Goal: Task Accomplishment & Management: Complete application form

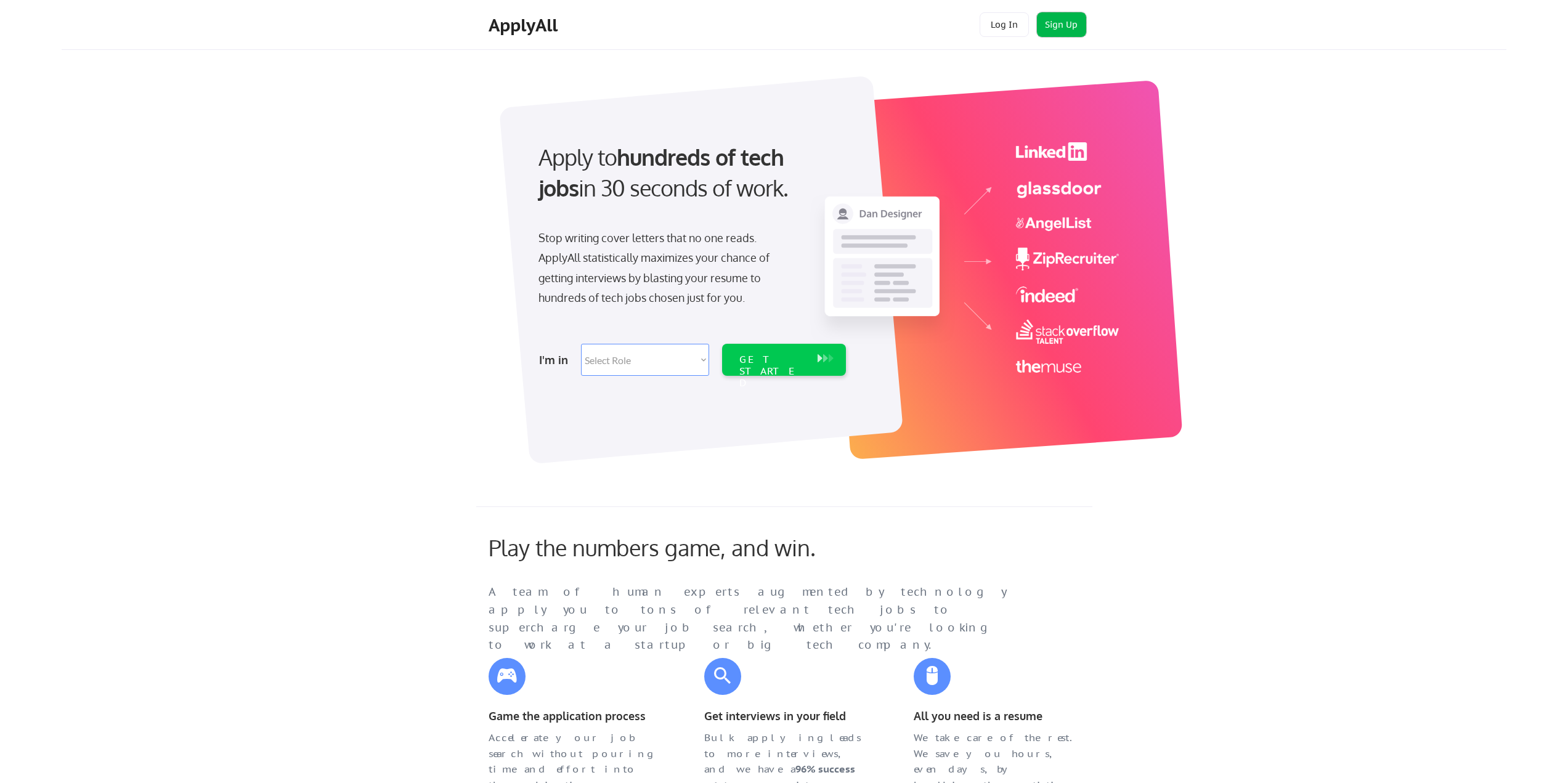
click at [1059, 16] on button "Sign Up" at bounding box center [1061, 25] width 49 height 25
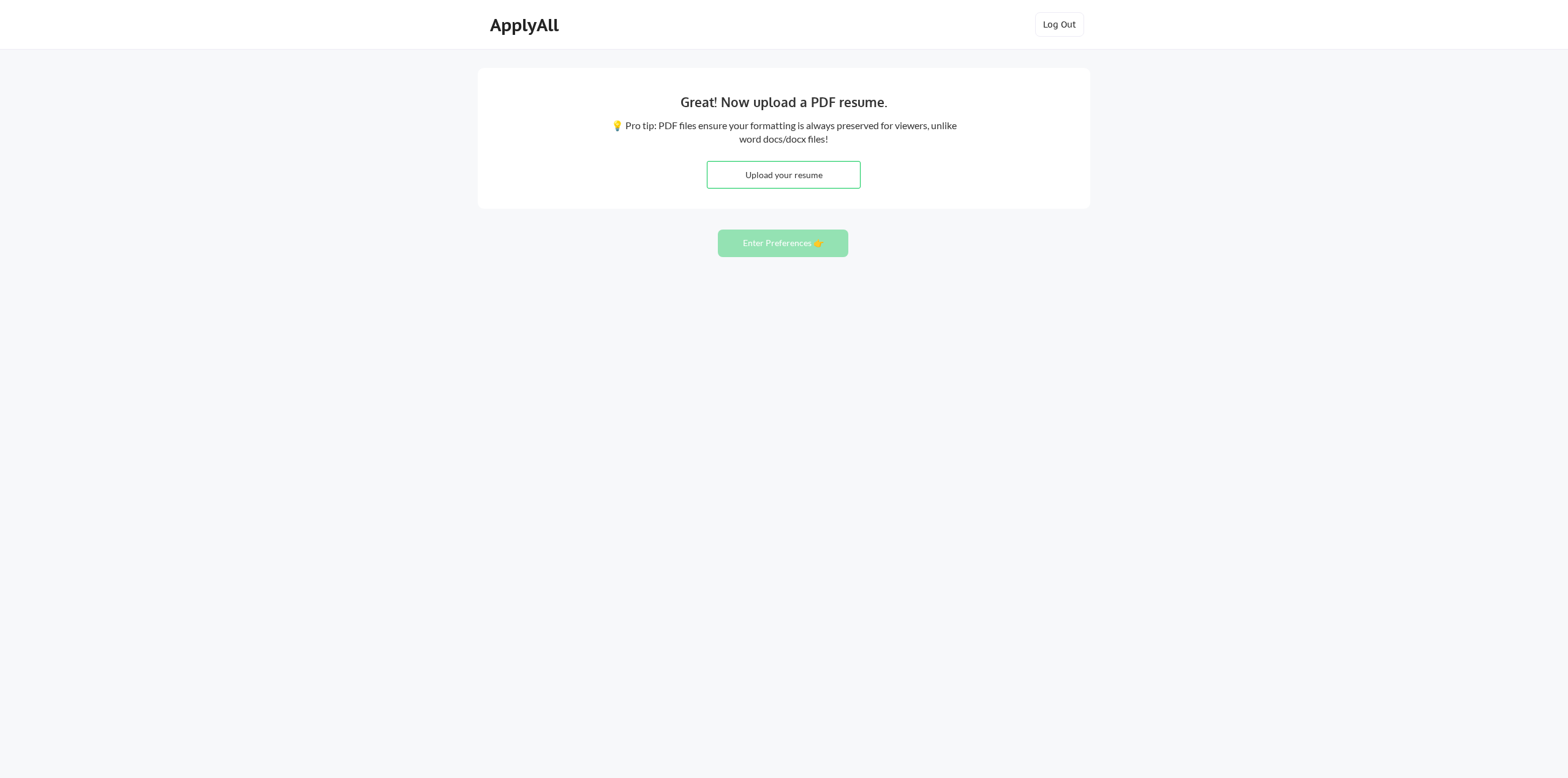
click at [738, 177] on input "file" at bounding box center [783, 175] width 152 height 26
type input "C:\fakepath\Andrew Peterson_Resume_Baseline.pdf"
click at [778, 243] on button "Enter Preferences 👉" at bounding box center [783, 243] width 130 height 28
click at [760, 175] on input "file" at bounding box center [783, 175] width 152 height 26
type input "C:\fakepath\Andrew Peterson_Resume_Baseline.pdf"
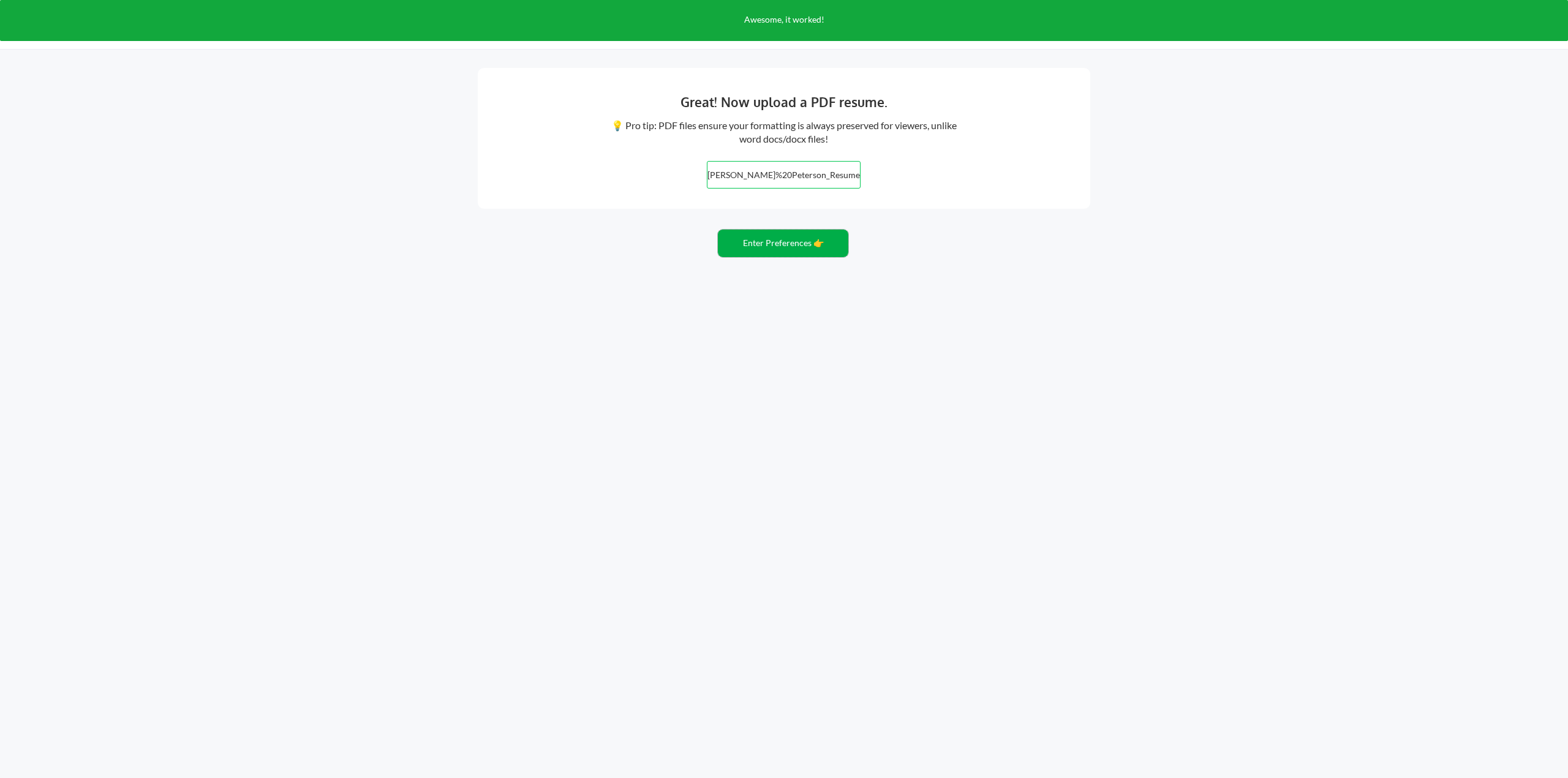
click at [779, 242] on button "Enter Preferences 👉" at bounding box center [783, 243] width 130 height 28
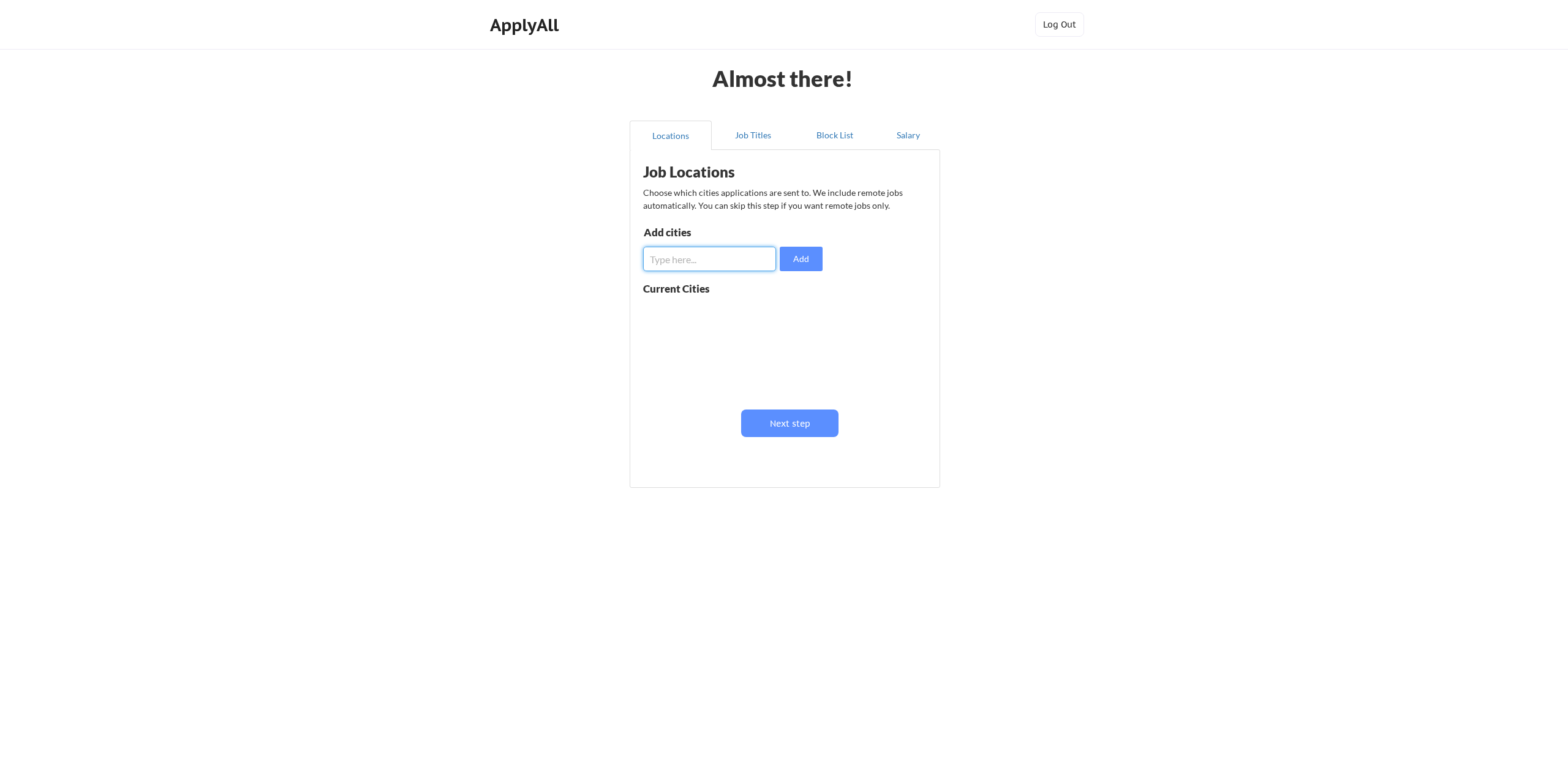
click at [691, 262] on input "input" at bounding box center [709, 259] width 133 height 24
type input "[GEOGRAPHIC_DATA]"
click at [803, 256] on button "Add" at bounding box center [801, 259] width 43 height 24
click at [784, 313] on button at bounding box center [785, 312] width 9 height 9
click at [695, 256] on input "input" at bounding box center [709, 259] width 133 height 24
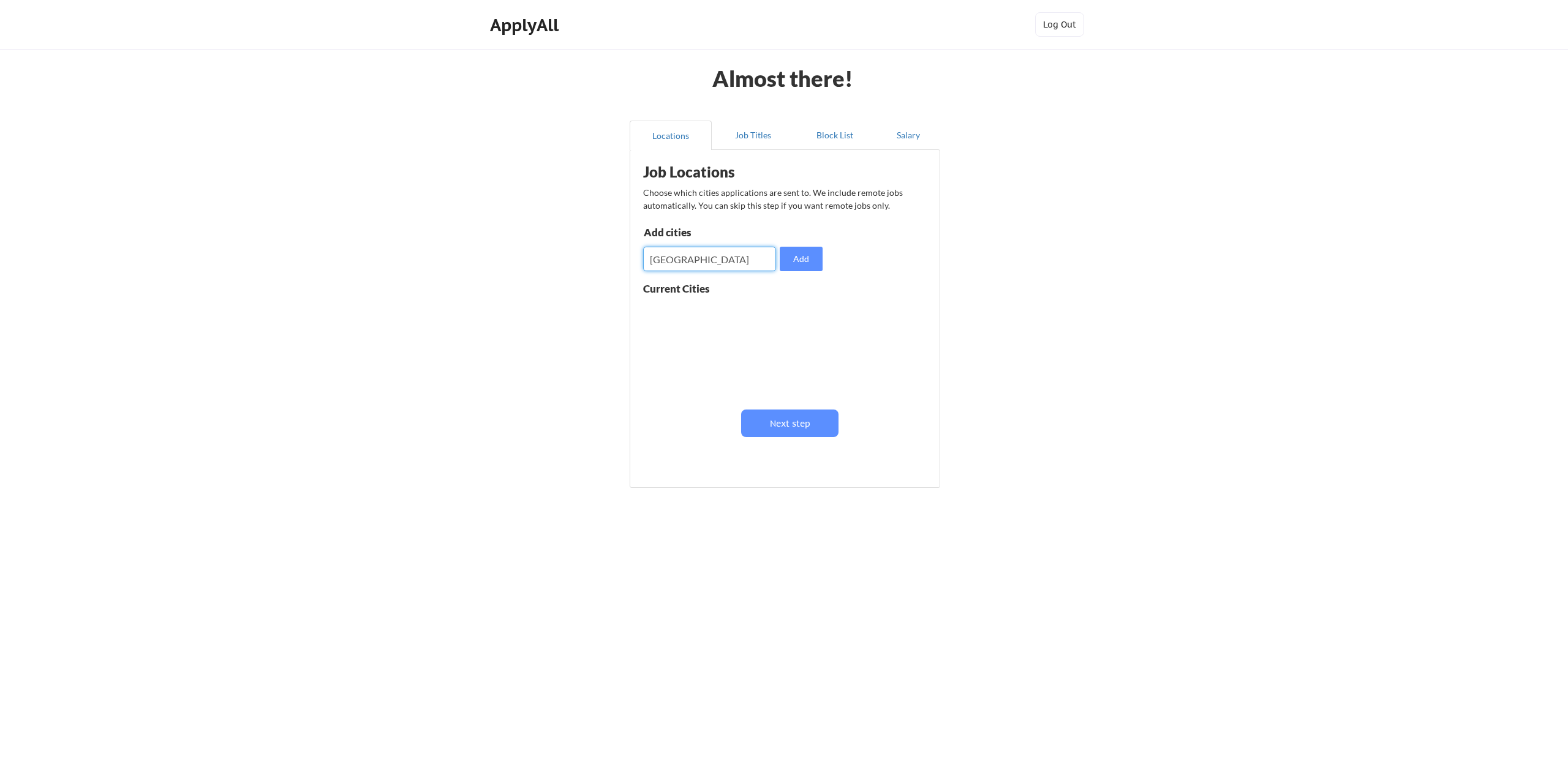
click at [653, 261] on input "input" at bounding box center [709, 259] width 133 height 24
type input "San Francisco"
click at [801, 256] on button "Add" at bounding box center [801, 259] width 43 height 24
click at [683, 263] on input "input" at bounding box center [709, 259] width 133 height 24
type input "San Jose"
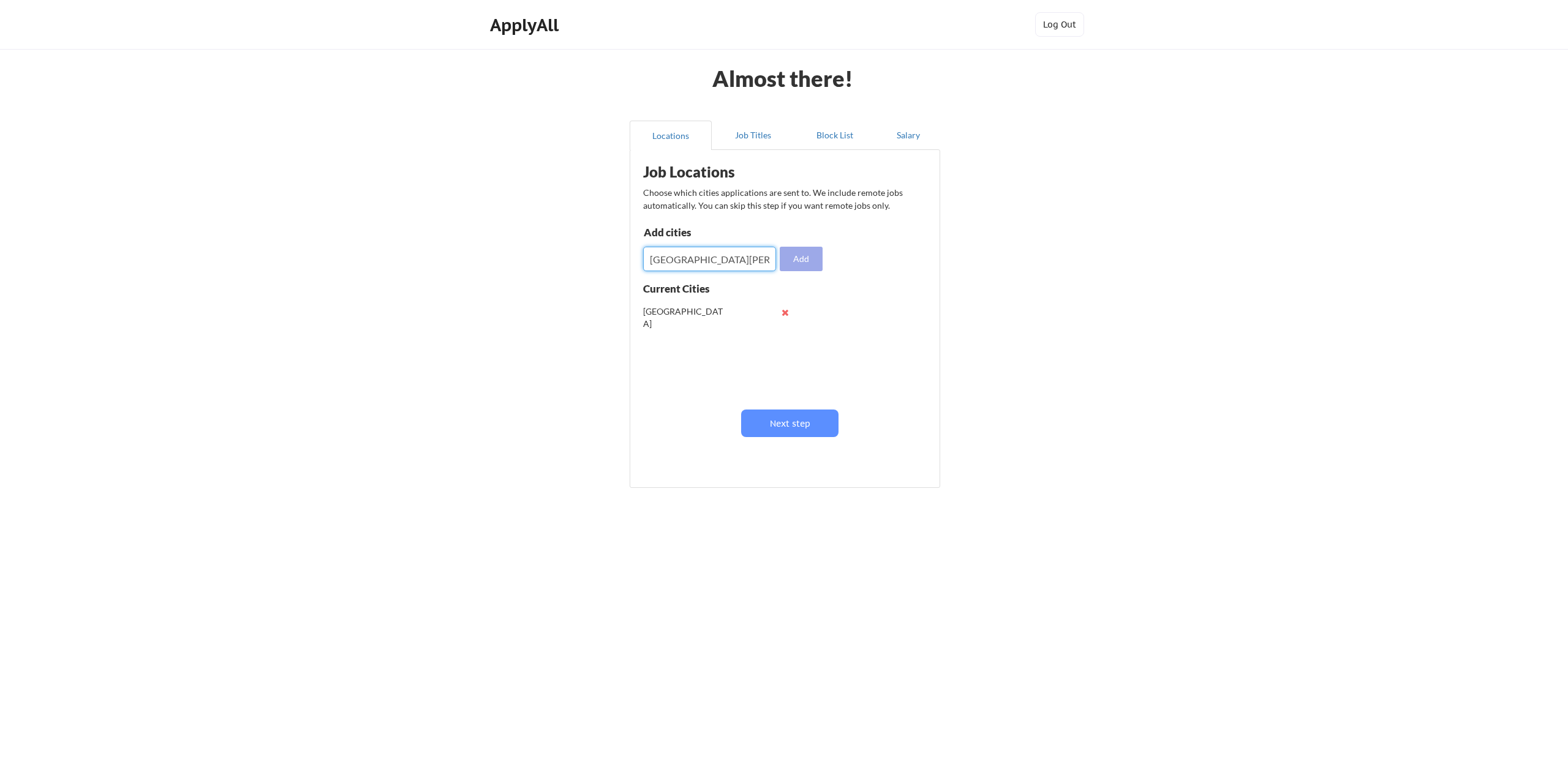
click at [800, 255] on button "Add" at bounding box center [801, 259] width 43 height 24
click at [712, 263] on input "input" at bounding box center [709, 259] width 133 height 24
type input "Mountain View"
click at [808, 257] on button "Add" at bounding box center [801, 259] width 43 height 24
click at [730, 252] on input "input" at bounding box center [709, 259] width 133 height 24
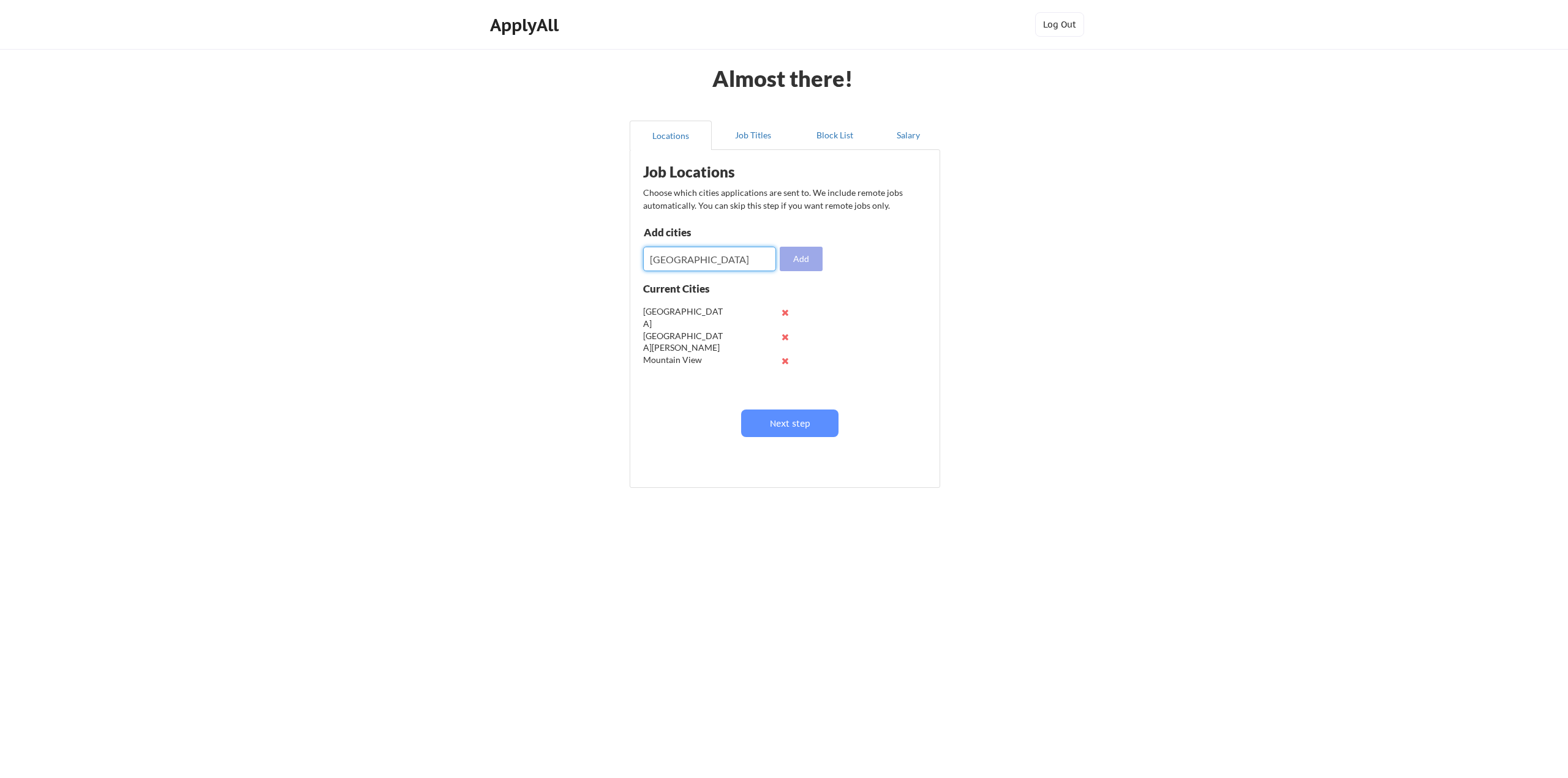
type input "Palo Alto"
click at [805, 259] on button "Add" at bounding box center [801, 259] width 43 height 24
click at [734, 261] on input "input" at bounding box center [709, 259] width 133 height 24
type input "Sunnyvale"
click at [790, 259] on button "Add" at bounding box center [801, 259] width 43 height 24
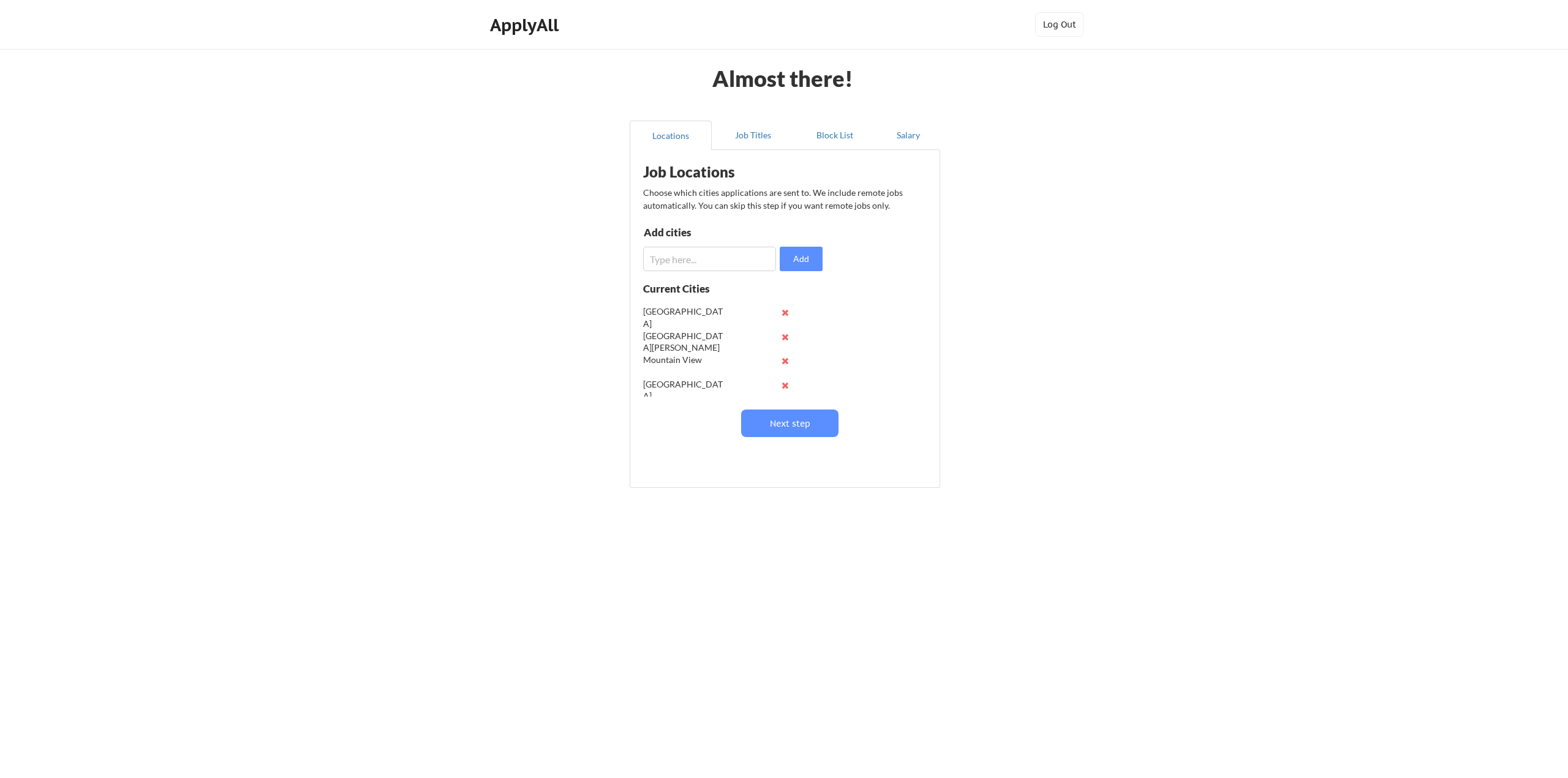
scroll to position [48, 0]
click at [799, 419] on button "Next step" at bounding box center [790, 423] width 98 height 28
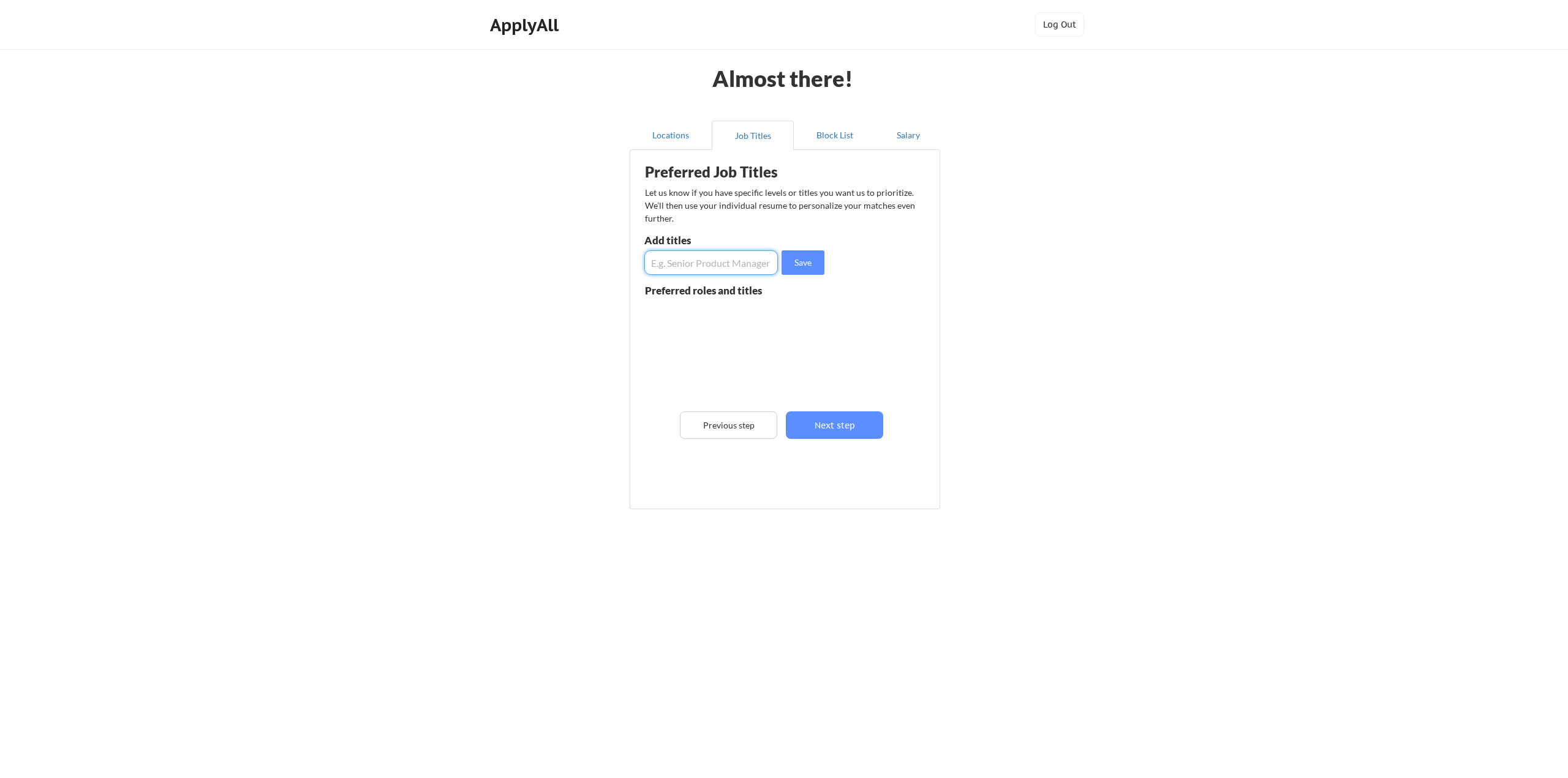
click at [694, 264] on input "input" at bounding box center [712, 263] width 134 height 24
type input "Project Manager"
click at [802, 261] on button "Save" at bounding box center [803, 263] width 43 height 24
click at [724, 260] on input "input" at bounding box center [712, 263] width 134 height 24
type input "Senior Project Manager"
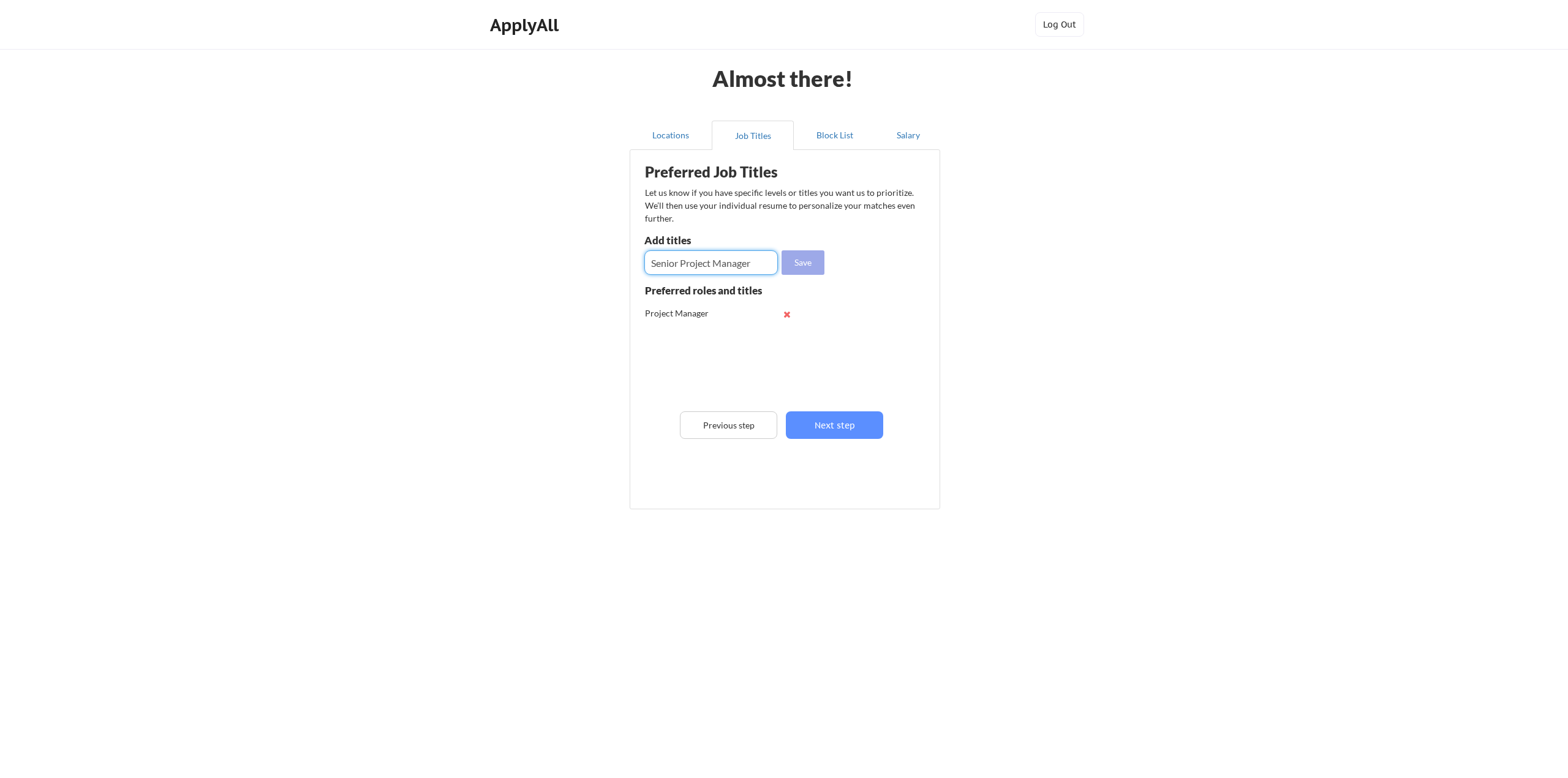
click at [803, 265] on button "Save" at bounding box center [803, 263] width 43 height 24
click at [712, 258] on input "input" at bounding box center [712, 263] width 134 height 24
type input "Technical Project Manager"
click at [808, 264] on button "Save" at bounding box center [803, 263] width 43 height 24
click at [699, 264] on input "input" at bounding box center [712, 263] width 134 height 24
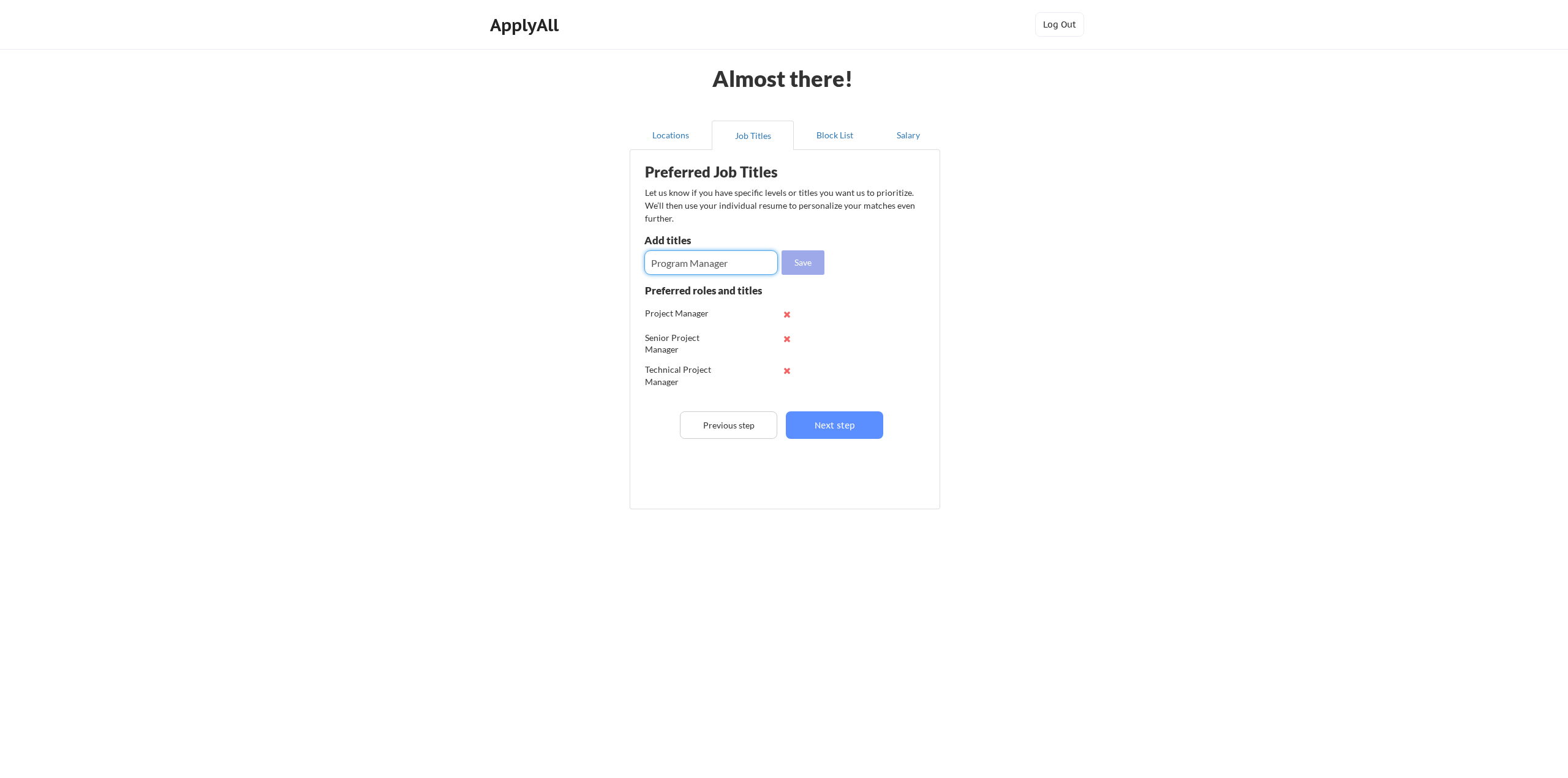
type input "Program Manager"
click at [805, 260] on button "Save" at bounding box center [803, 263] width 43 height 24
click at [727, 264] on input "input" at bounding box center [712, 263] width 134 height 24
type input "Engagement Manager"
click at [798, 264] on button "Save" at bounding box center [803, 263] width 43 height 24
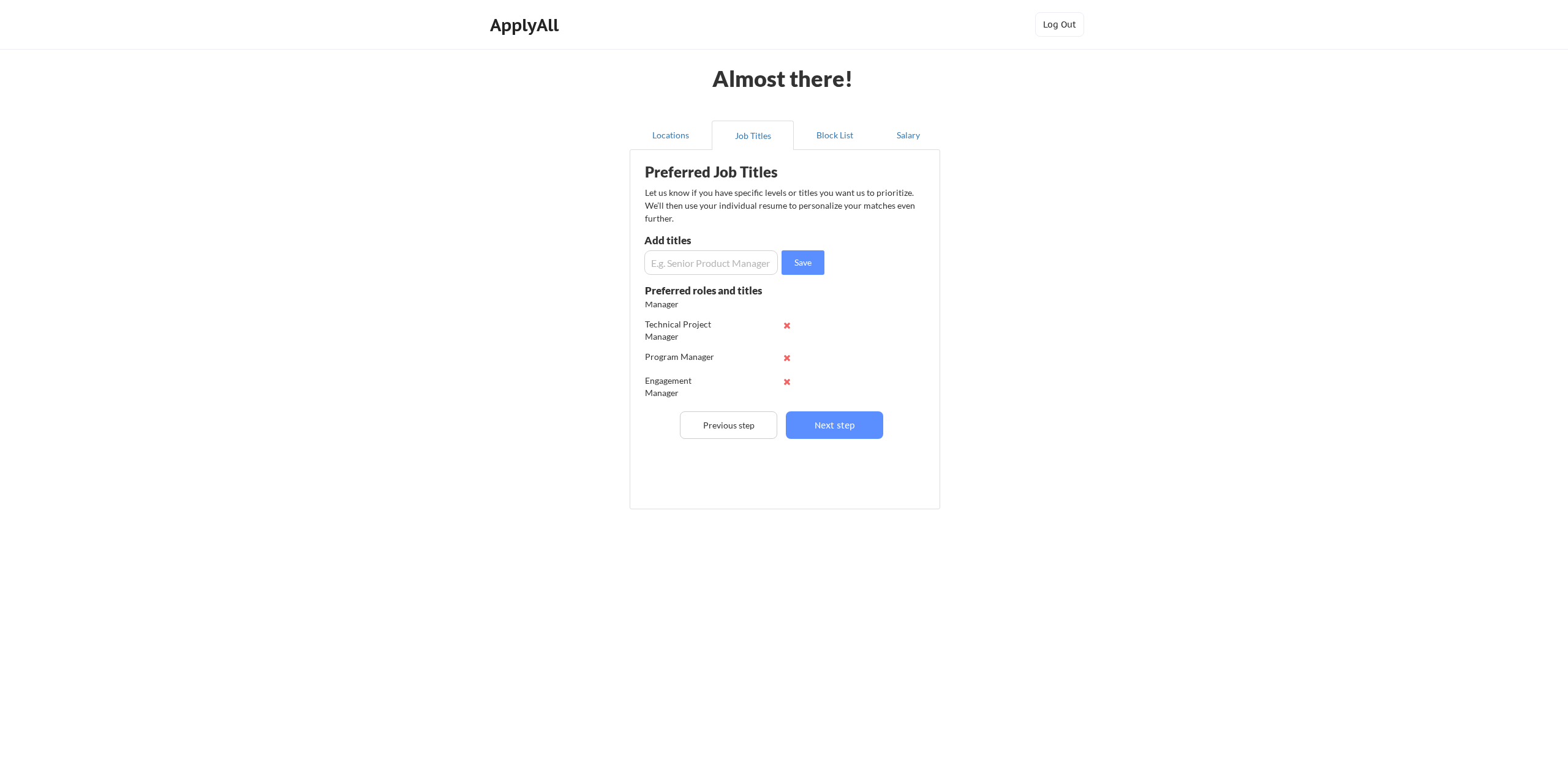
scroll to position [73, 0]
click at [683, 262] on input "input" at bounding box center [712, 263] width 134 height 24
type input "Senior Engagement Manager"
click at [829, 422] on button "Next step" at bounding box center [834, 426] width 98 height 28
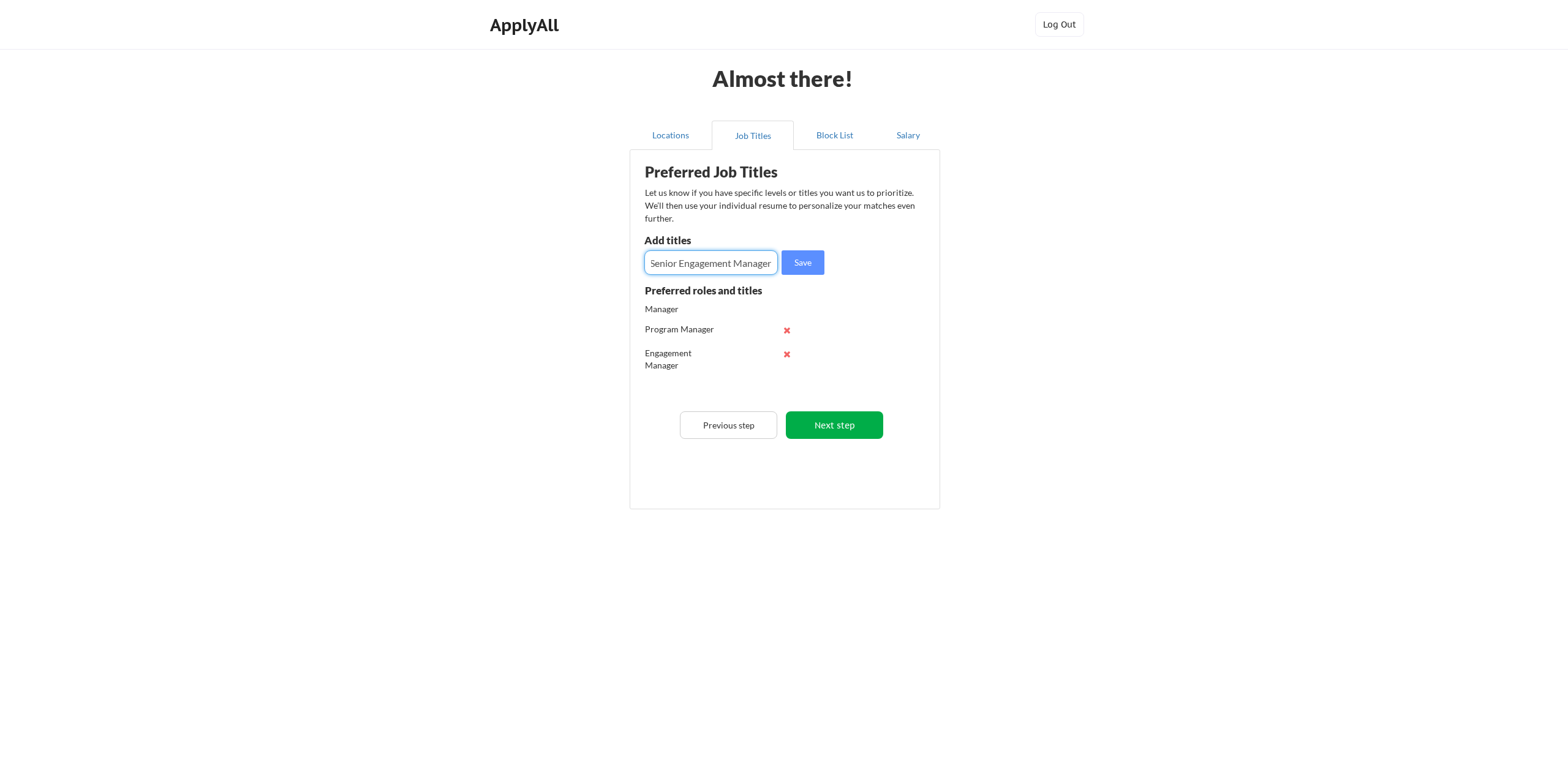
scroll to position [0, 0]
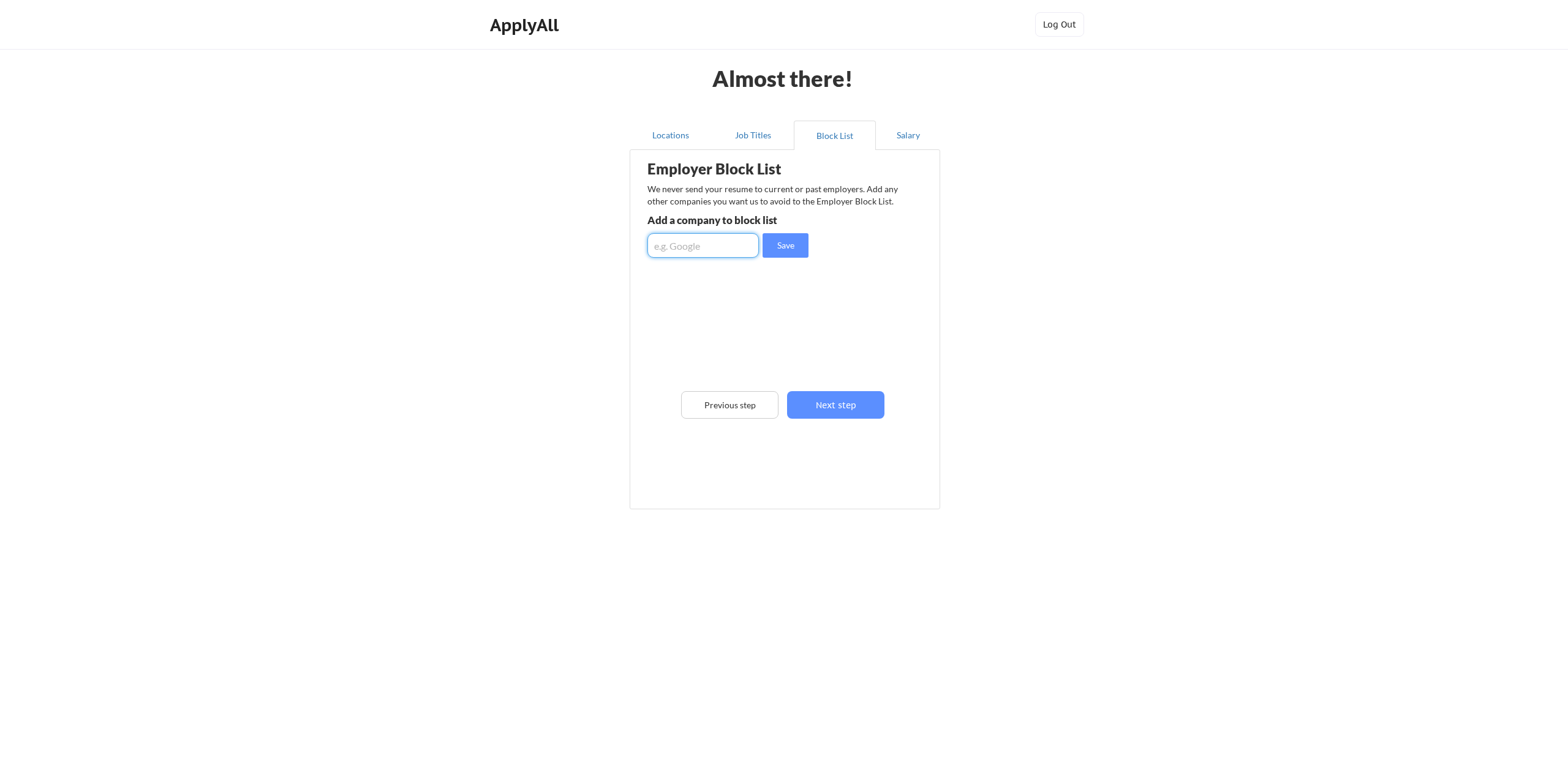
click at [685, 247] on input "input" at bounding box center [703, 246] width 112 height 24
type input "[PERSON_NAME] Ridge"
click at [782, 247] on button "Save" at bounding box center [786, 246] width 46 height 24
click at [844, 400] on button "Next step" at bounding box center [836, 405] width 98 height 28
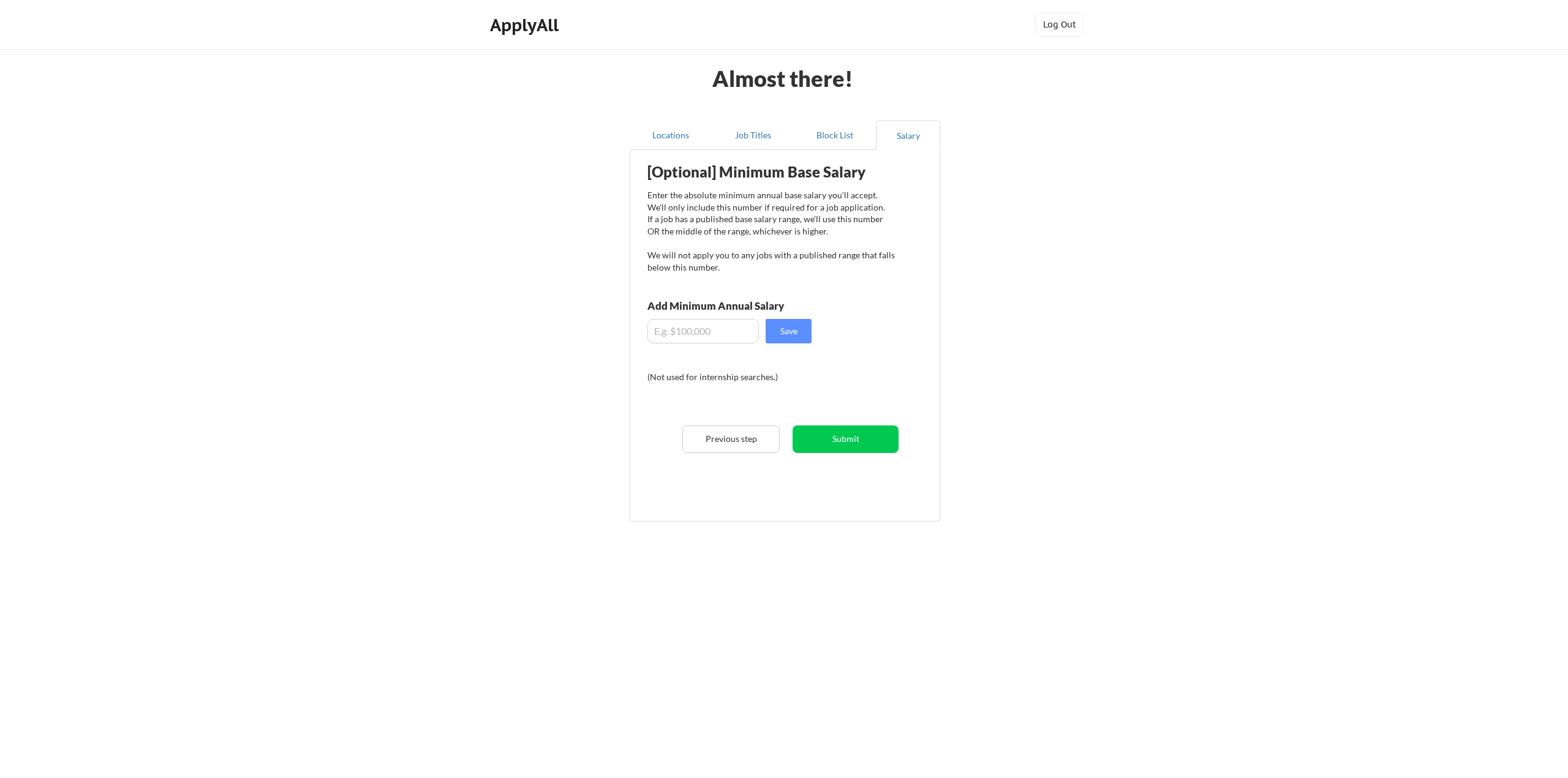
click at [679, 333] on input "input" at bounding box center [703, 331] width 112 height 24
click at [778, 333] on button "Save" at bounding box center [788, 331] width 46 height 24
click at [703, 333] on input "input" at bounding box center [703, 331] width 112 height 24
type input "$150,000"
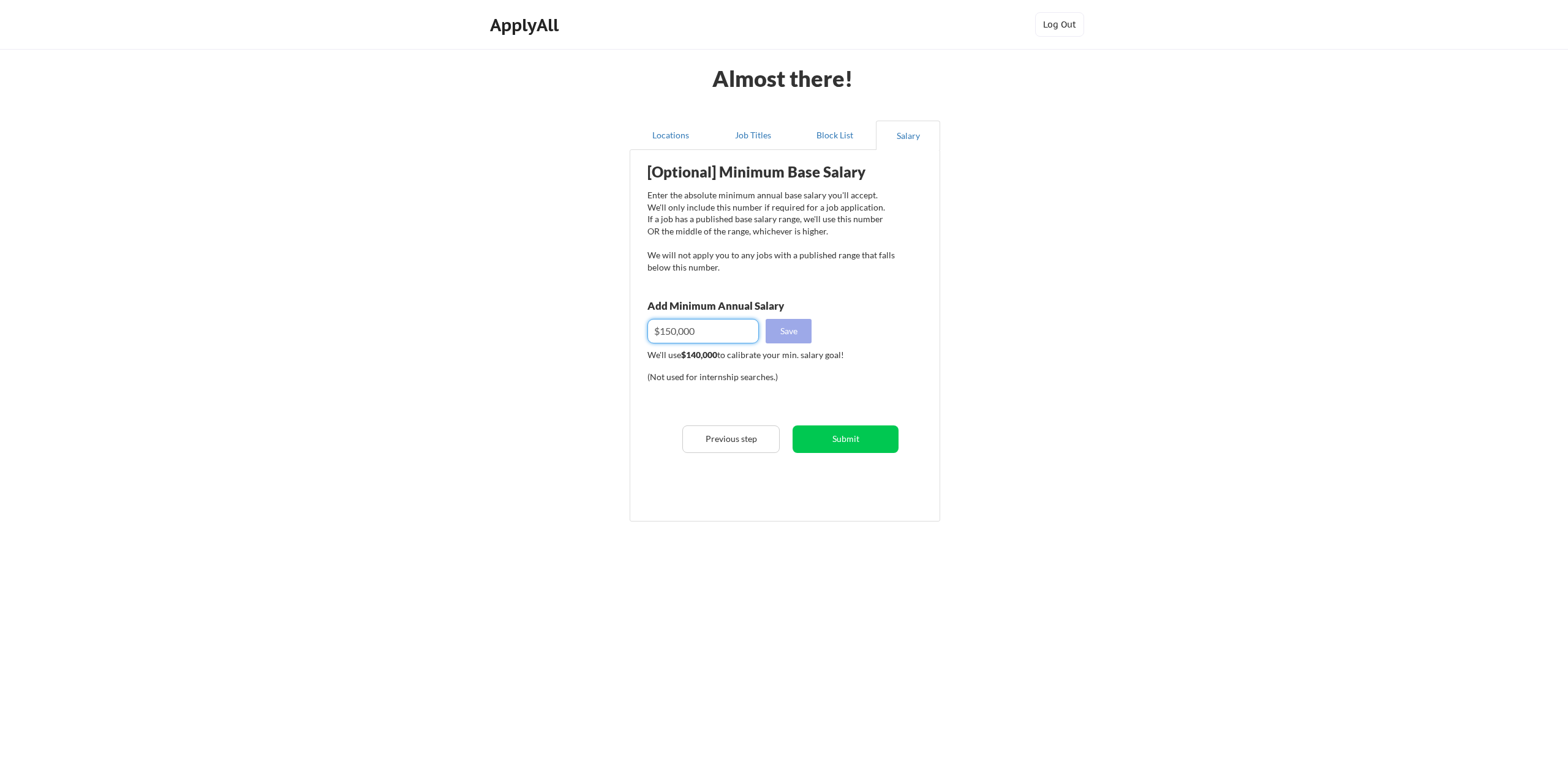
click at [794, 334] on button "Save" at bounding box center [788, 331] width 46 height 24
click at [834, 441] on button "Submit" at bounding box center [846, 439] width 106 height 28
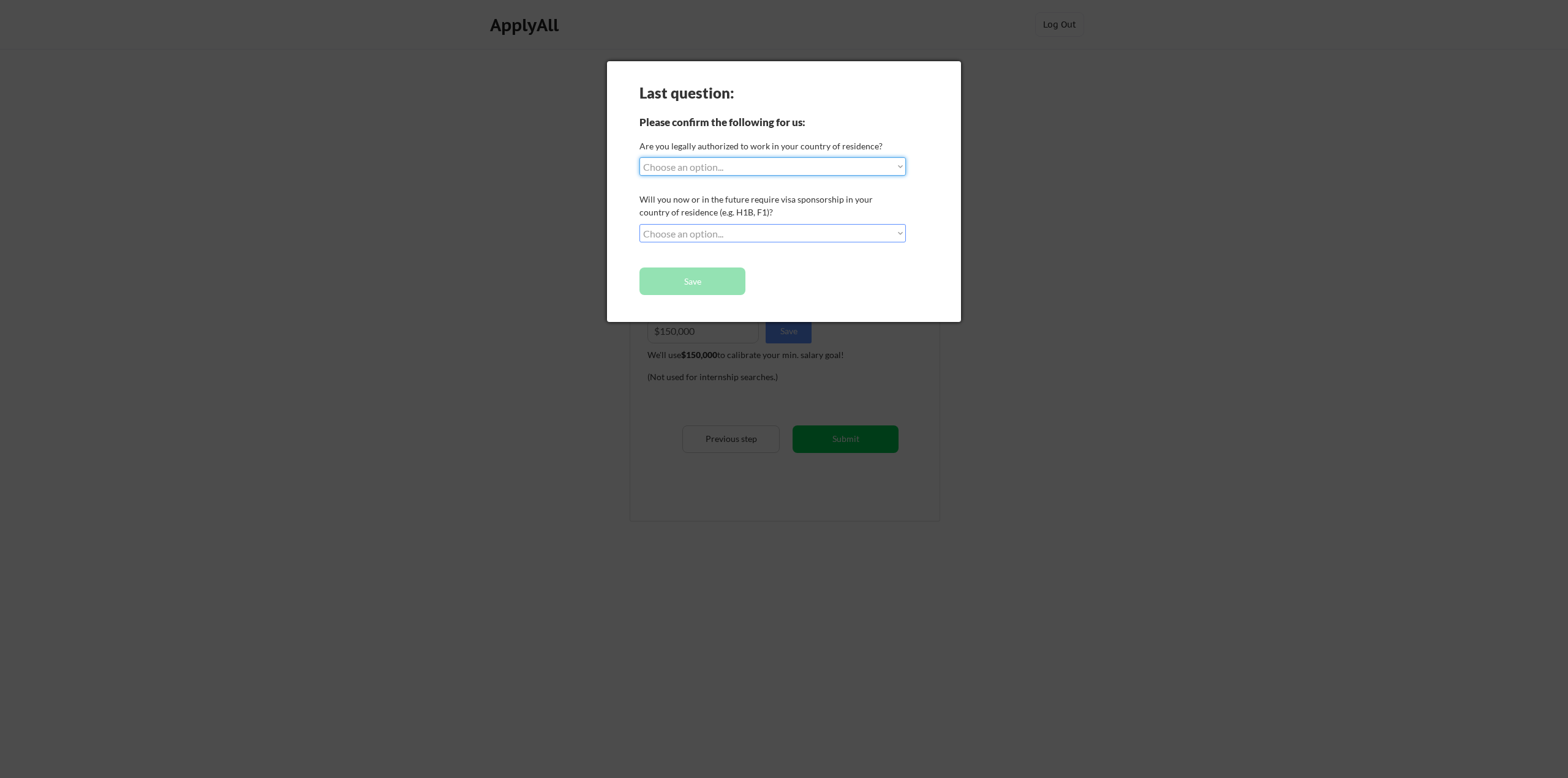
click at [834, 160] on select "Choose an option... Yes, I am a US Citizen Yes, I am a Canadian Citizen Yes, I …" at bounding box center [772, 166] width 266 height 19
select select ""yes__i_am_a_us_citizen""
click at [639, 157] on select "Choose an option... Yes, I am a US Citizen Yes, I am a Canadian Citizen Yes, I …" at bounding box center [772, 166] width 266 height 19
click at [738, 235] on select "Choose an option... No, I will not need sponsorship Yes, I will need sponsorship" at bounding box center [772, 233] width 266 height 19
select select ""no__i_will_not_need_sponsorship""
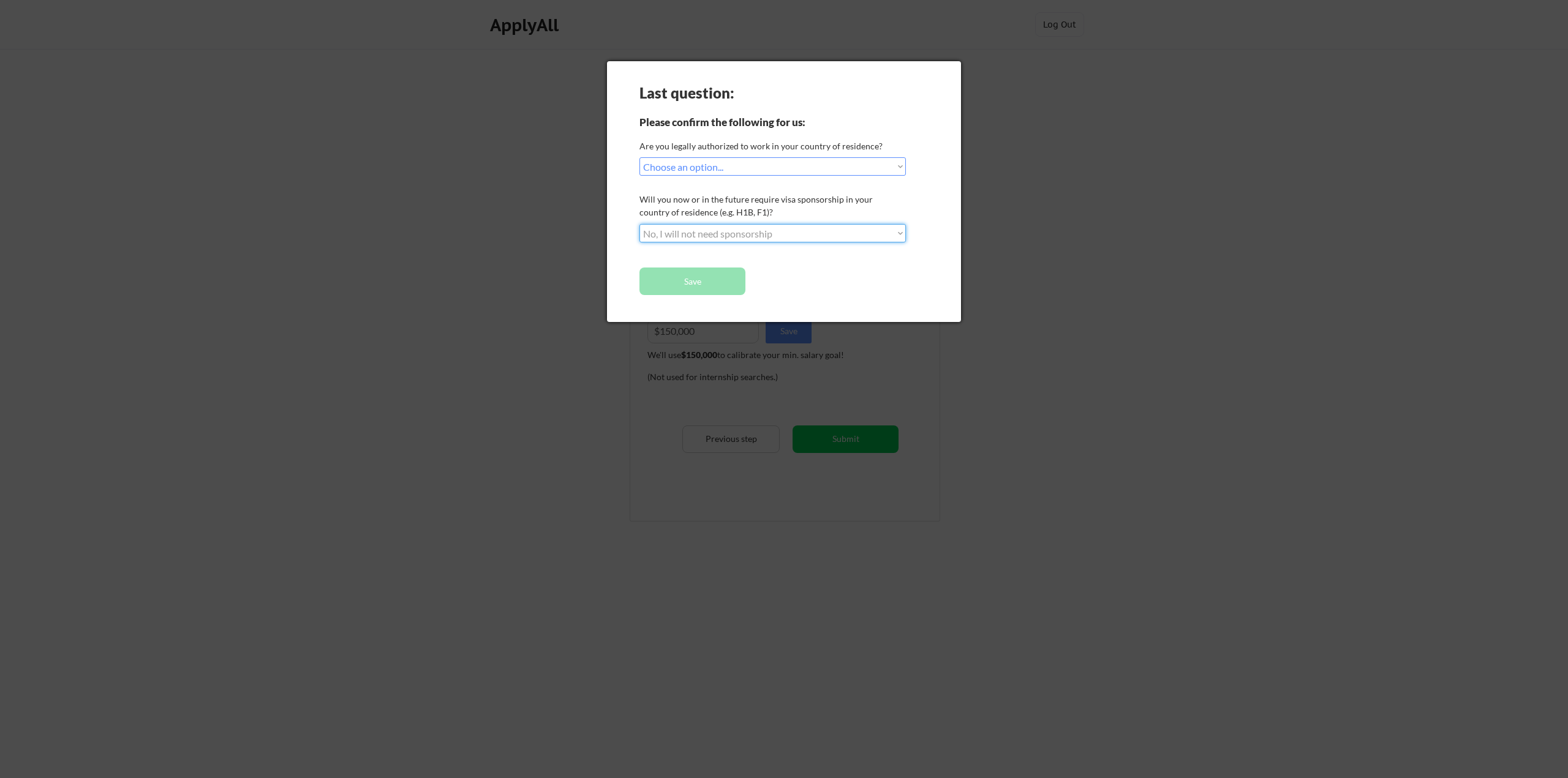
click at [639, 224] on select "Choose an option... No, I will not need sponsorship Yes, I will need sponsorship" at bounding box center [772, 233] width 266 height 19
click at [706, 281] on button "Save" at bounding box center [692, 282] width 106 height 28
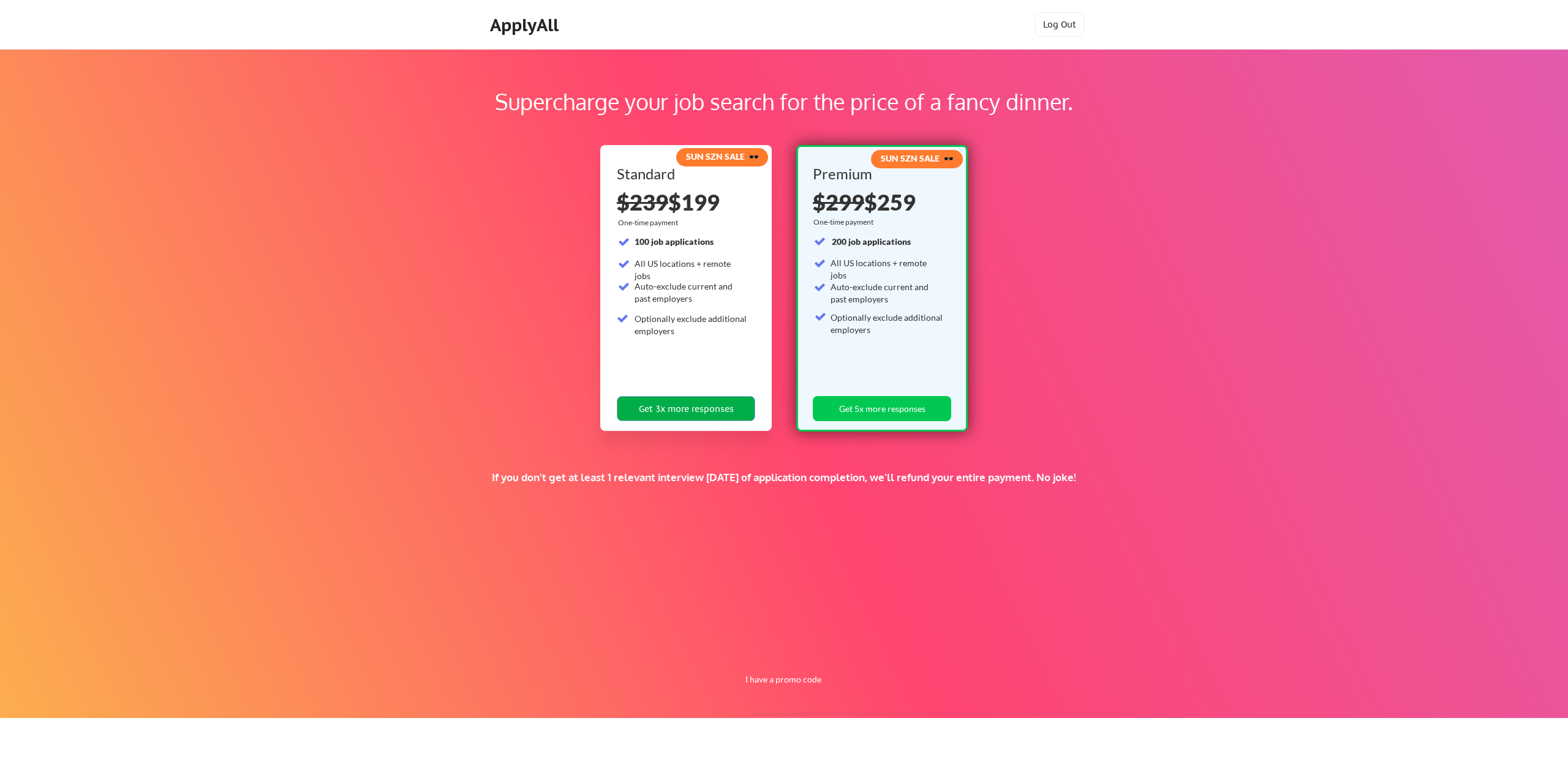
click at [694, 411] on button "Get 3x more responses" at bounding box center [686, 409] width 138 height 25
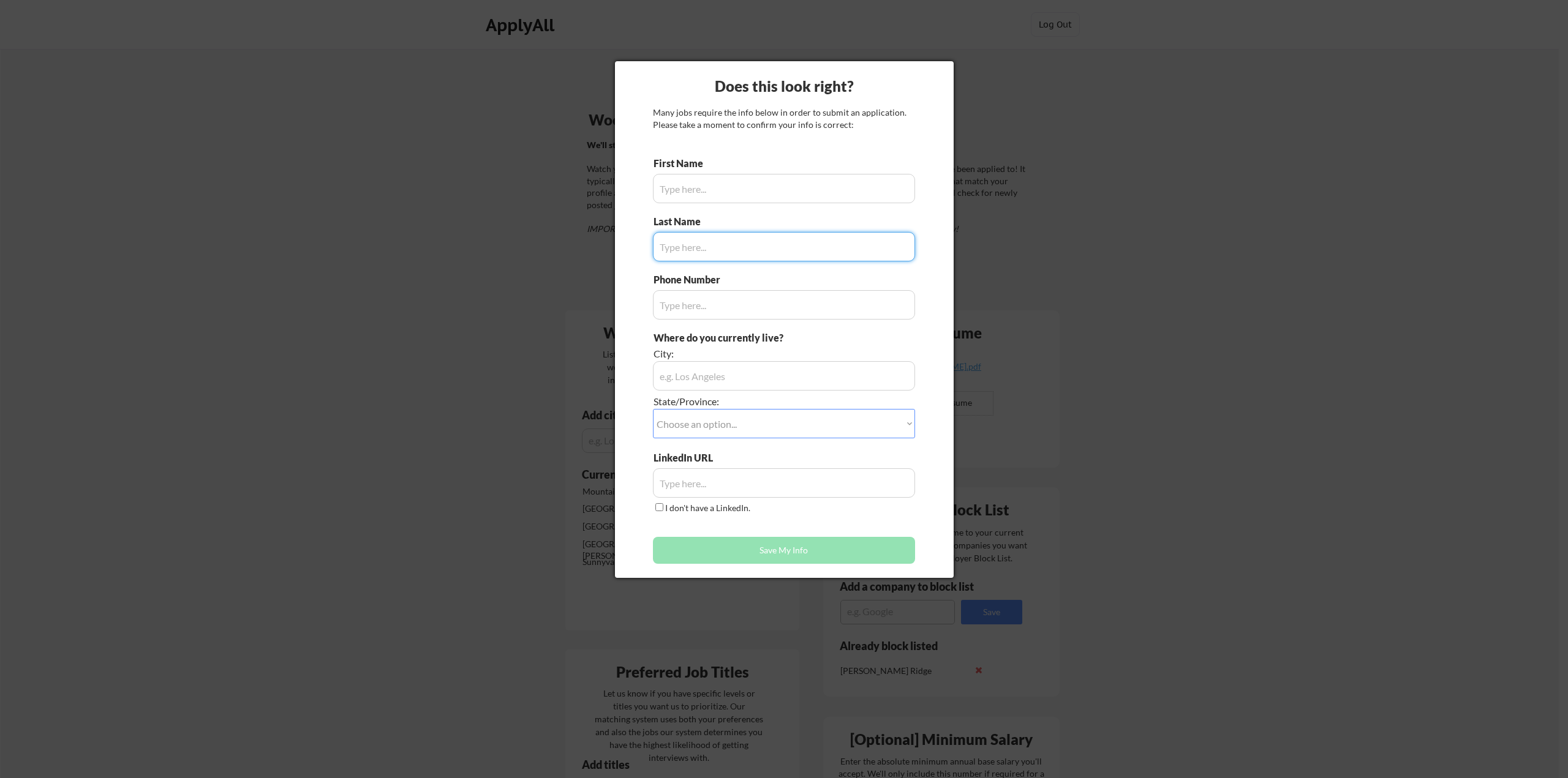
type input "[PERSON_NAME]"
type input "[PHONE_NUMBER]"
type input "[GEOGRAPHIC_DATA], [GEOGRAPHIC_DATA]"
click at [729, 243] on input "input" at bounding box center [784, 247] width 262 height 29
type input "[PERSON_NAME]"
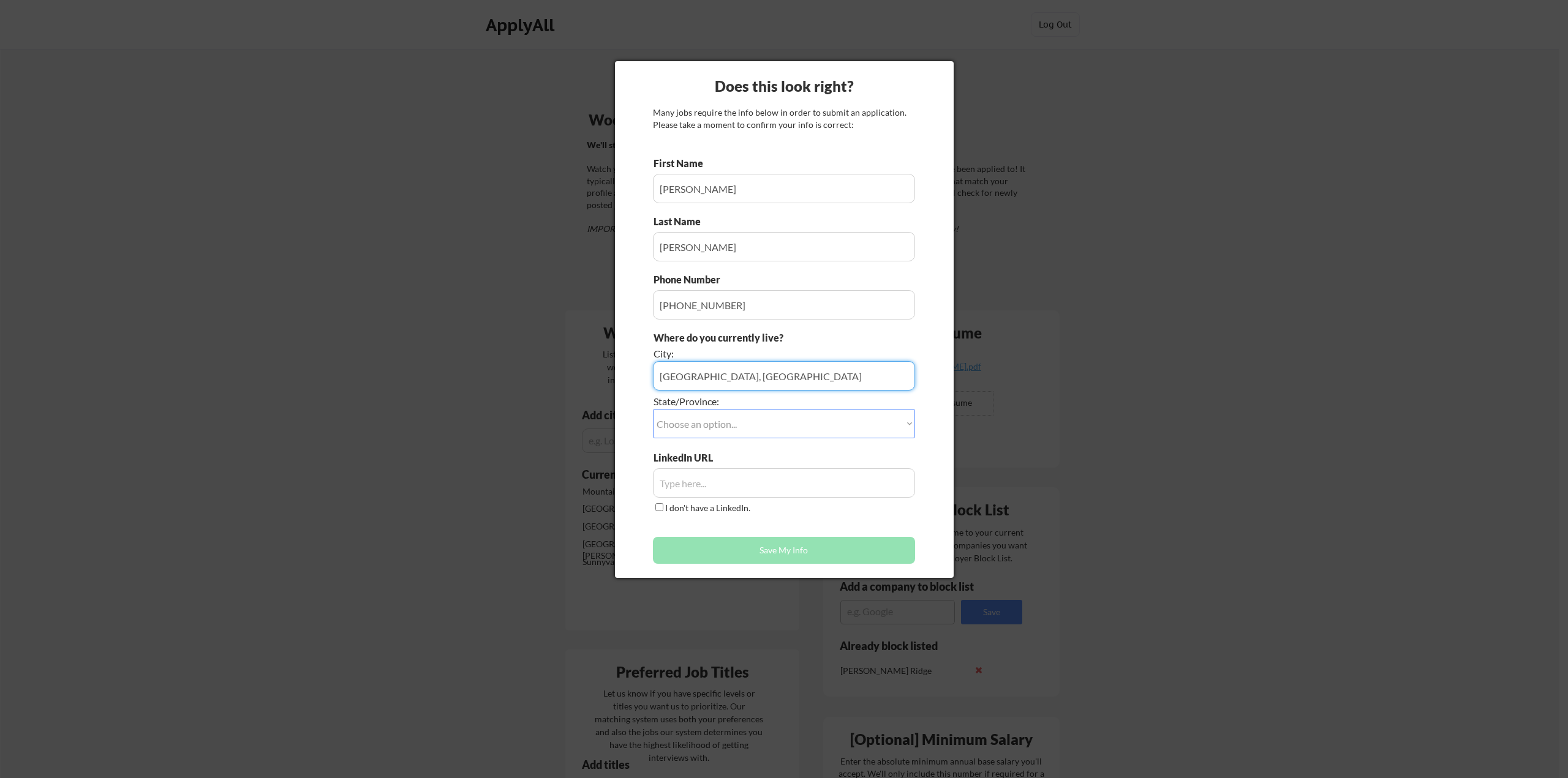
click at [740, 381] on input "input" at bounding box center [784, 376] width 262 height 29
type input "[GEOGRAPHIC_DATA][PERSON_NAME]"
select select ""[US_STATE]""
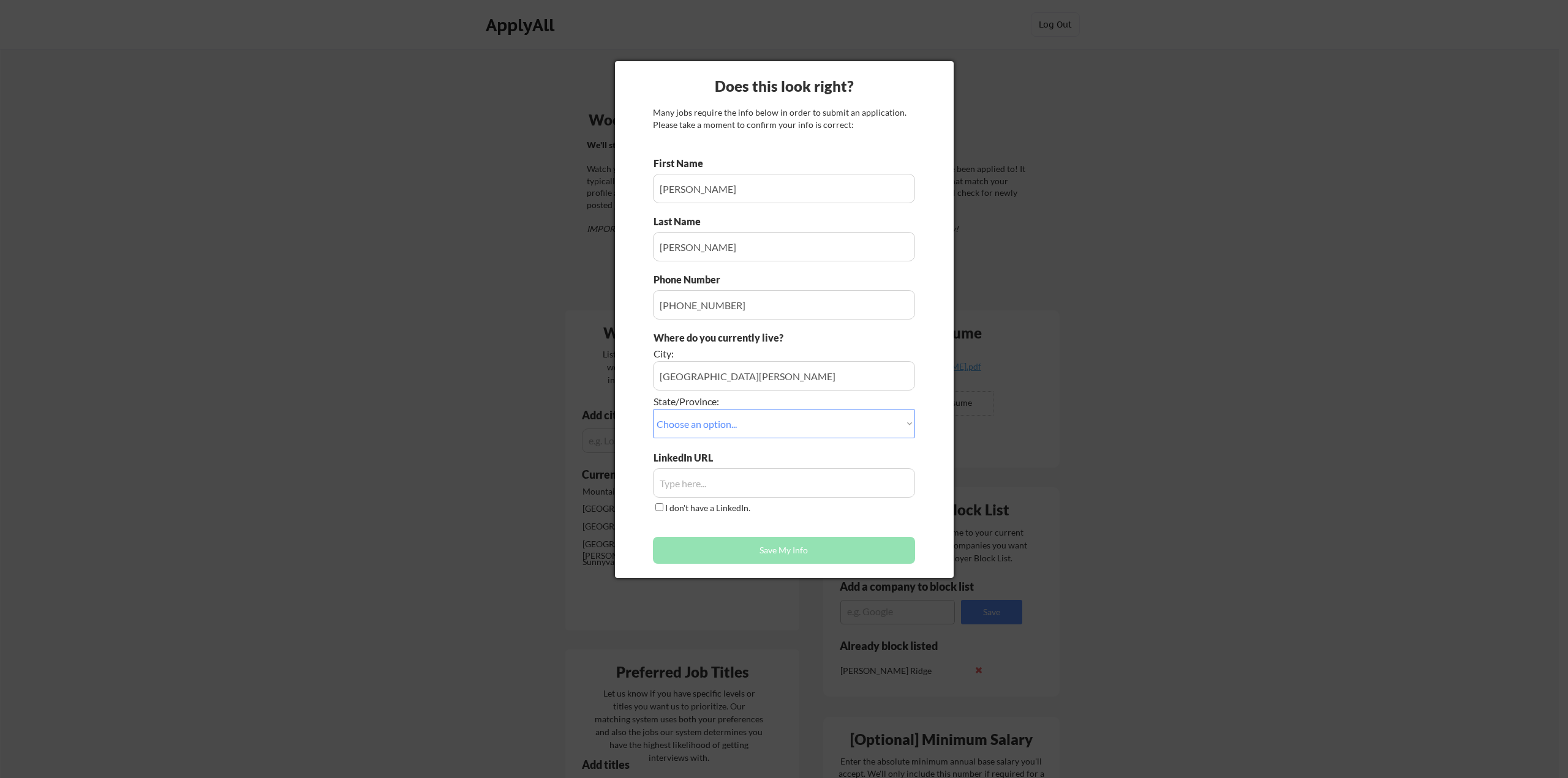
click at [727, 490] on input "input" at bounding box center [784, 483] width 262 height 29
click at [681, 483] on input "input" at bounding box center [784, 483] width 262 height 29
paste input "[URL][DOMAIN_NAME]"
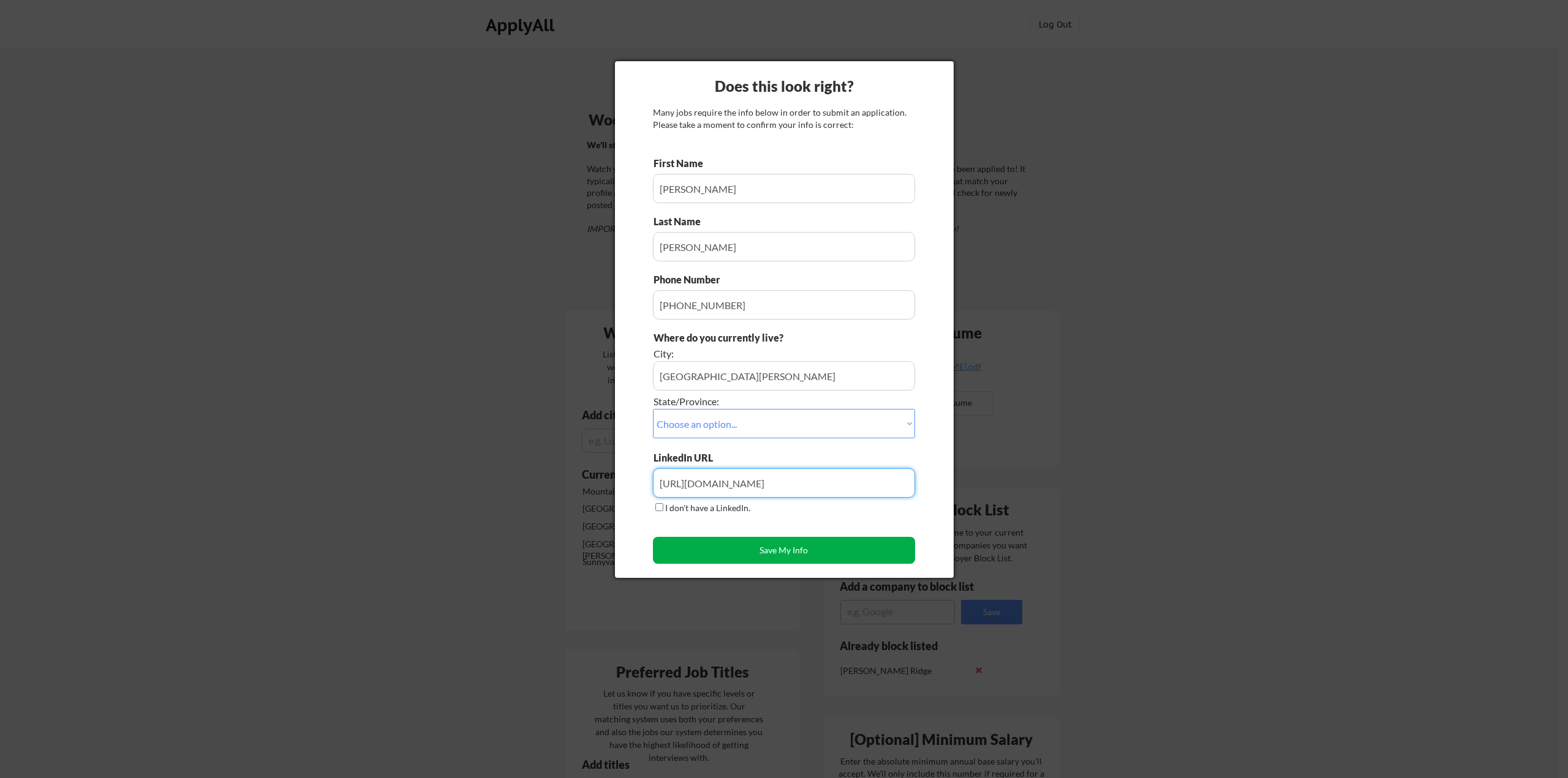
type input "[URL][DOMAIN_NAME]"
click at [706, 550] on button "Save My Info" at bounding box center [784, 550] width 262 height 27
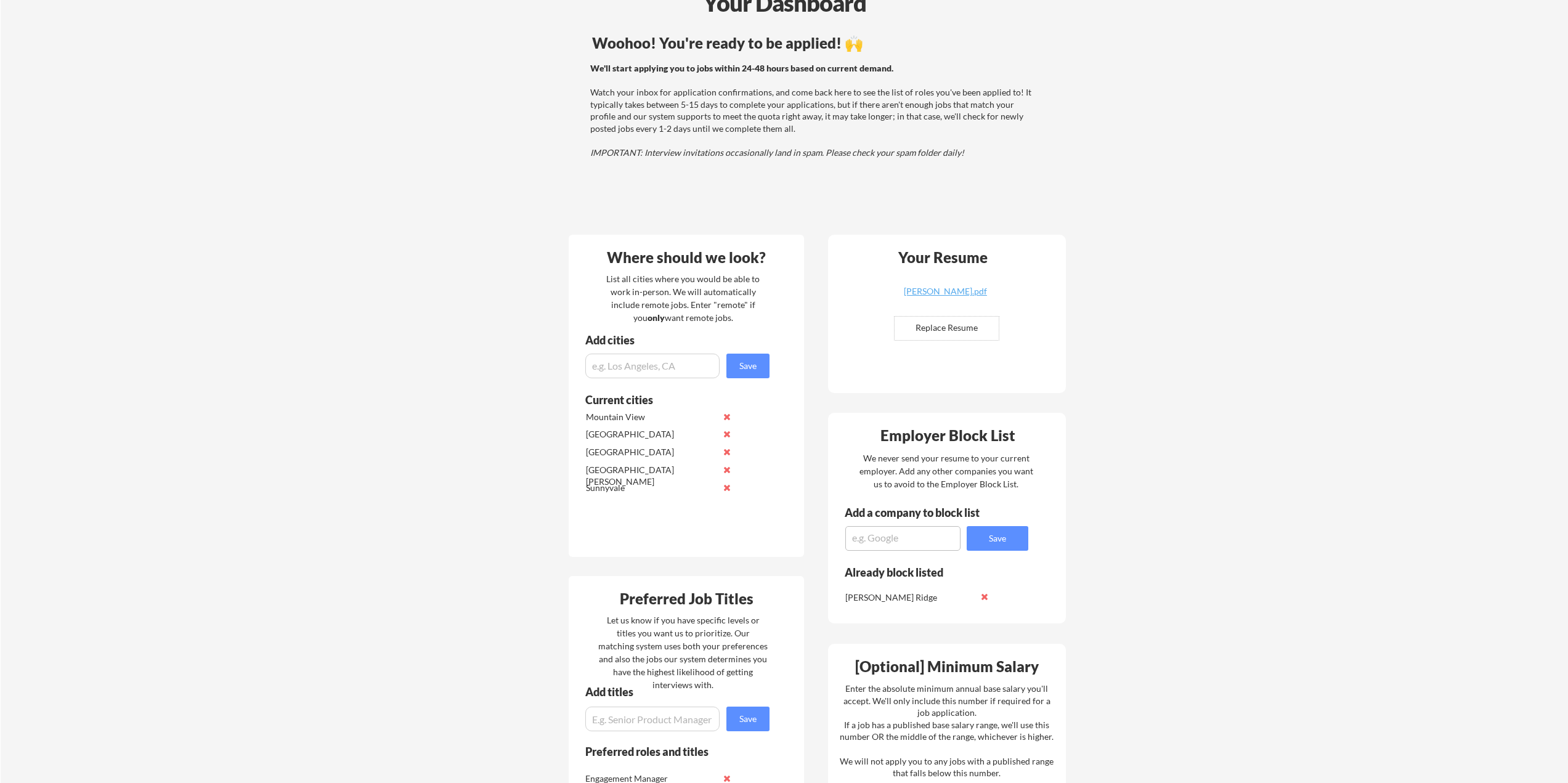
scroll to position [0, 0]
